Goal: Find contact information: Find contact information

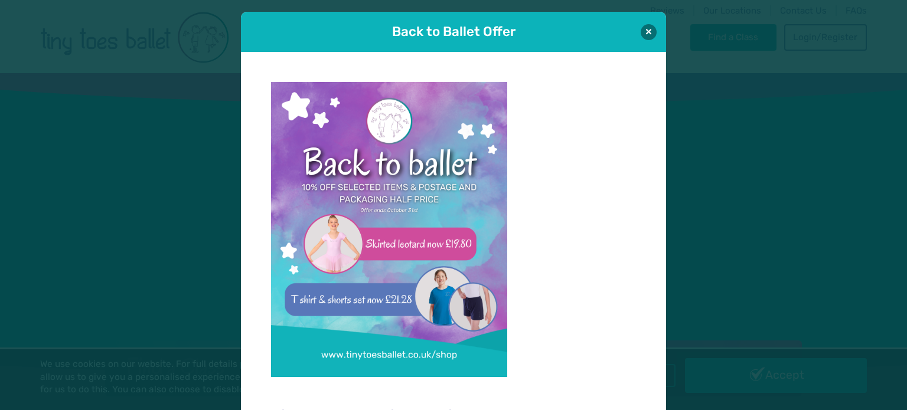
scroll to position [12, 0]
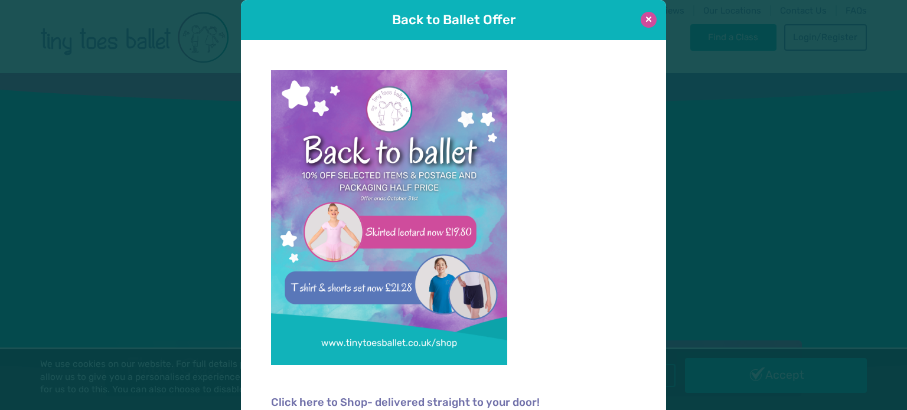
click at [643, 16] on button at bounding box center [648, 20] width 16 height 16
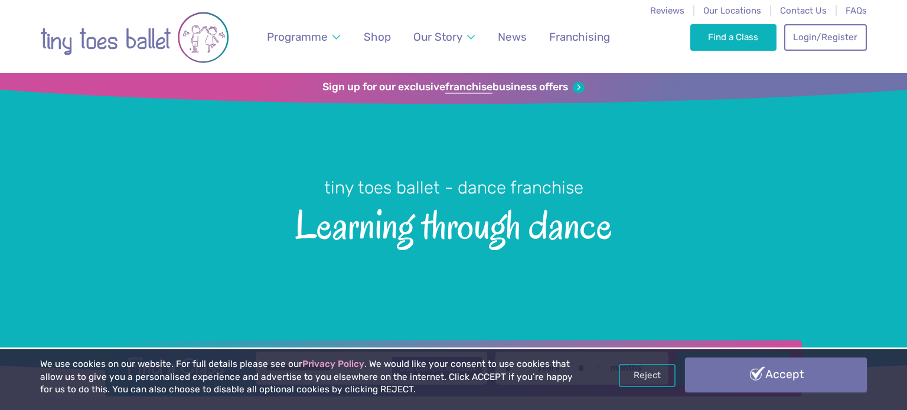
click at [787, 372] on link "Accept" at bounding box center [776, 375] width 182 height 34
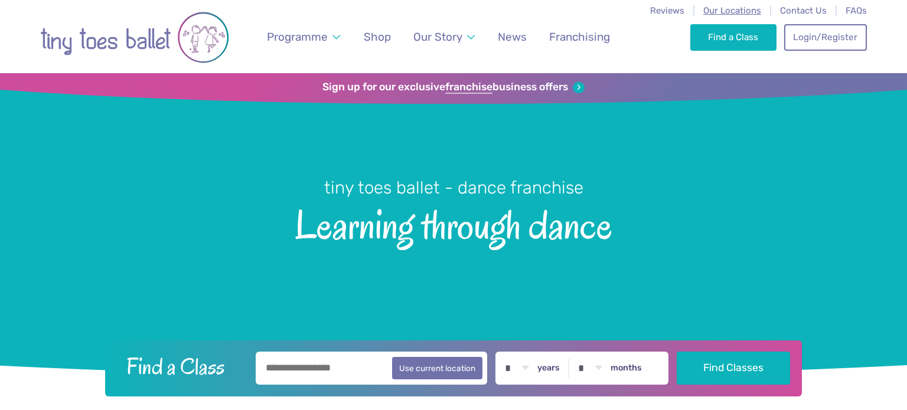
click at [723, 11] on span "Our Locations" at bounding box center [732, 10] width 58 height 11
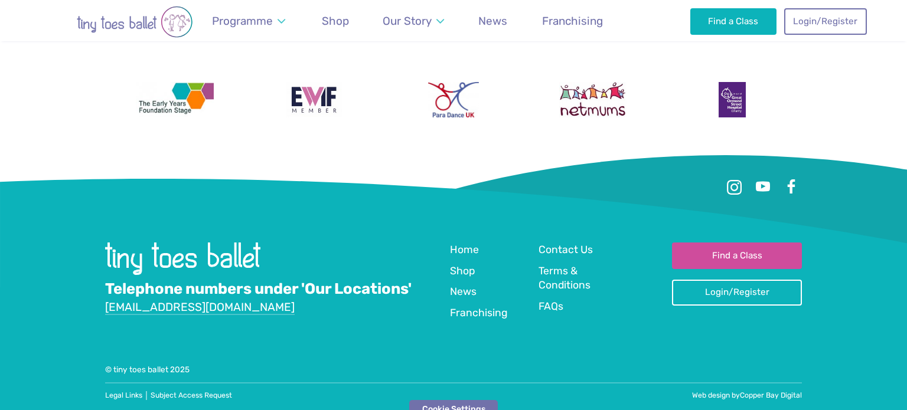
scroll to position [1927, 0]
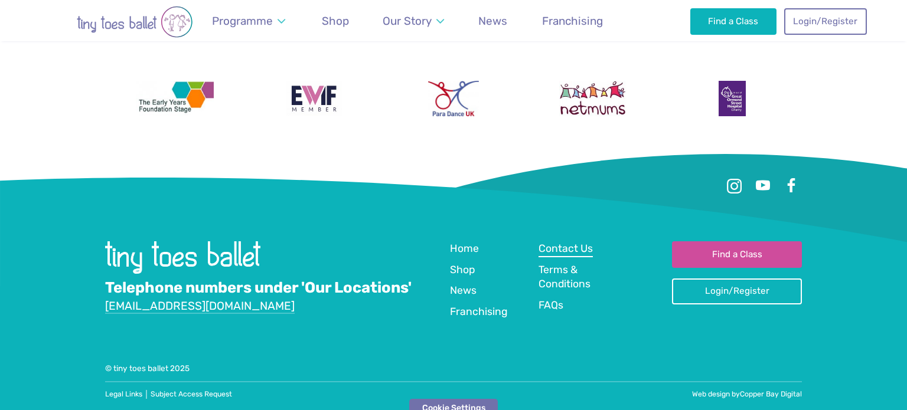
click at [560, 247] on span "Contact Us" at bounding box center [565, 249] width 54 height 12
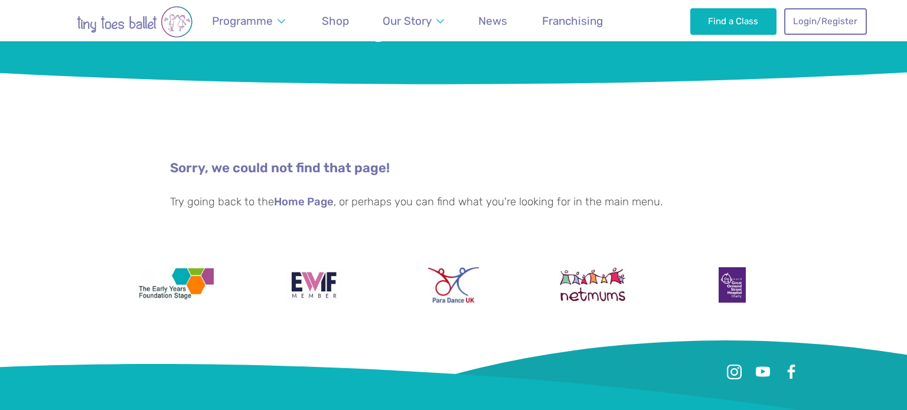
scroll to position [176, 0]
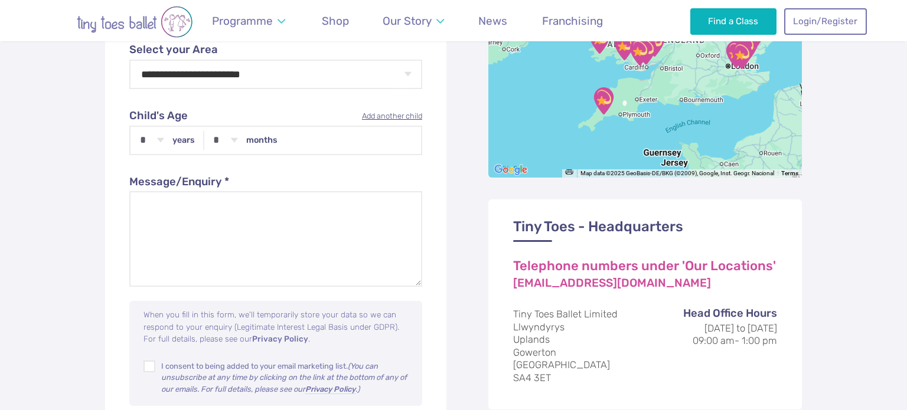
scroll to position [503, 0]
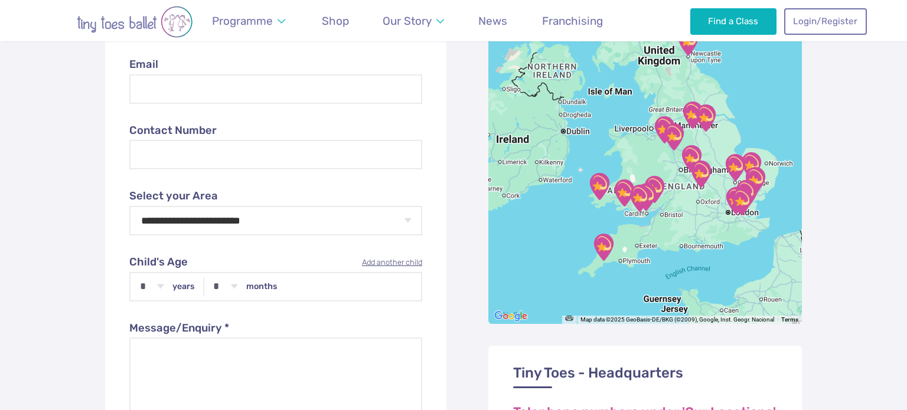
click at [602, 250] on img "Cornwall & Devon" at bounding box center [604, 248] width 30 height 30
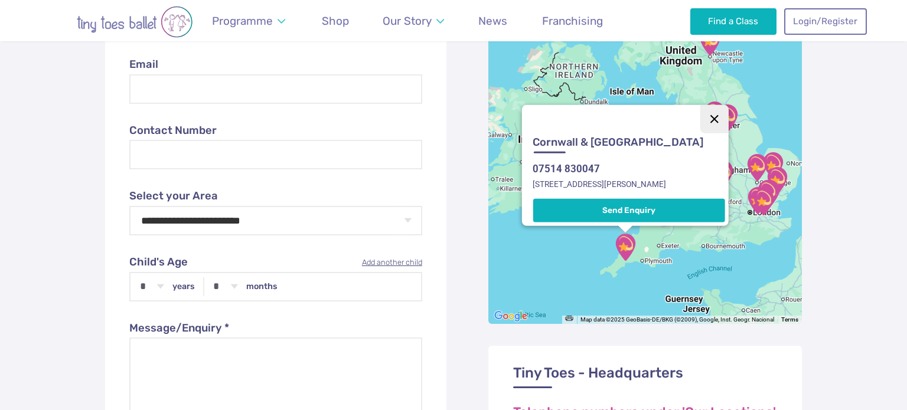
click at [707, 110] on button "Close" at bounding box center [714, 119] width 28 height 28
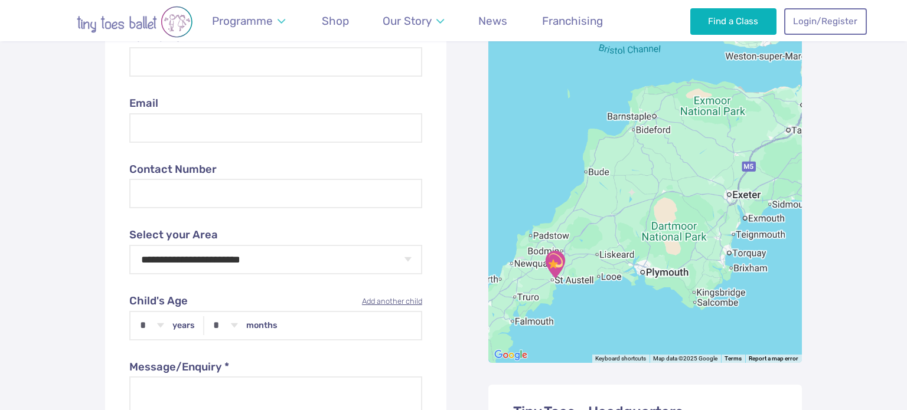
scroll to position [463, 0]
